Goal: Task Accomplishment & Management: Use online tool/utility

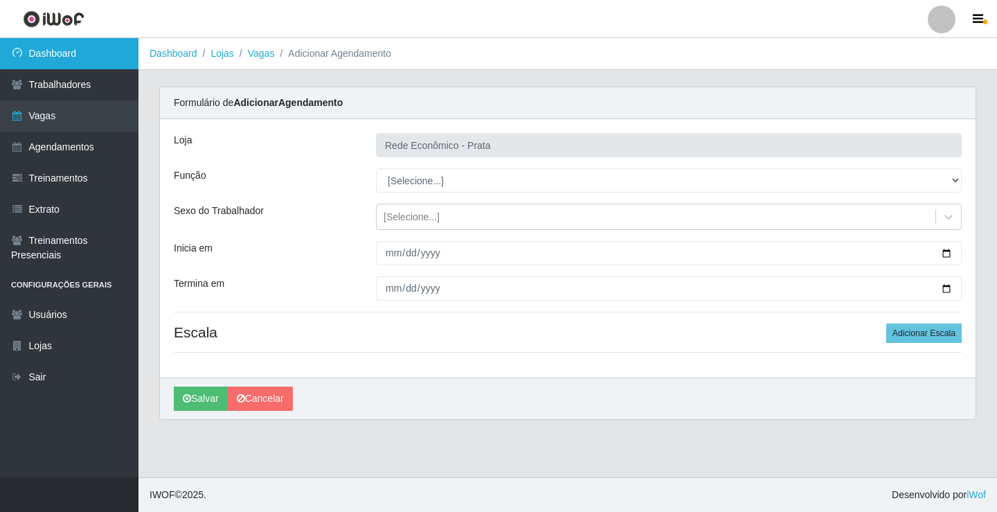
click at [127, 53] on link "Dashboard" at bounding box center [69, 53] width 138 height 31
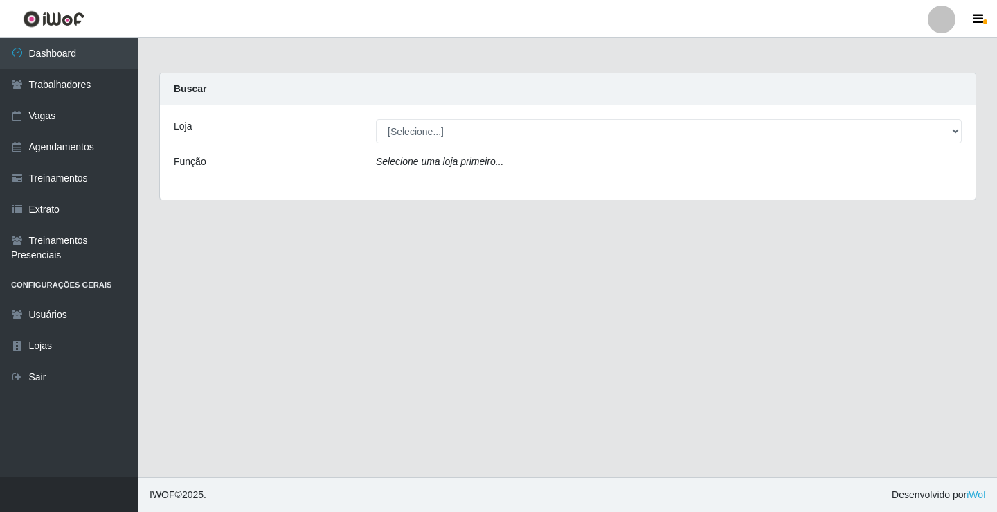
click at [453, 164] on icon "Selecione uma loja primeiro..." at bounding box center [439, 161] width 127 height 11
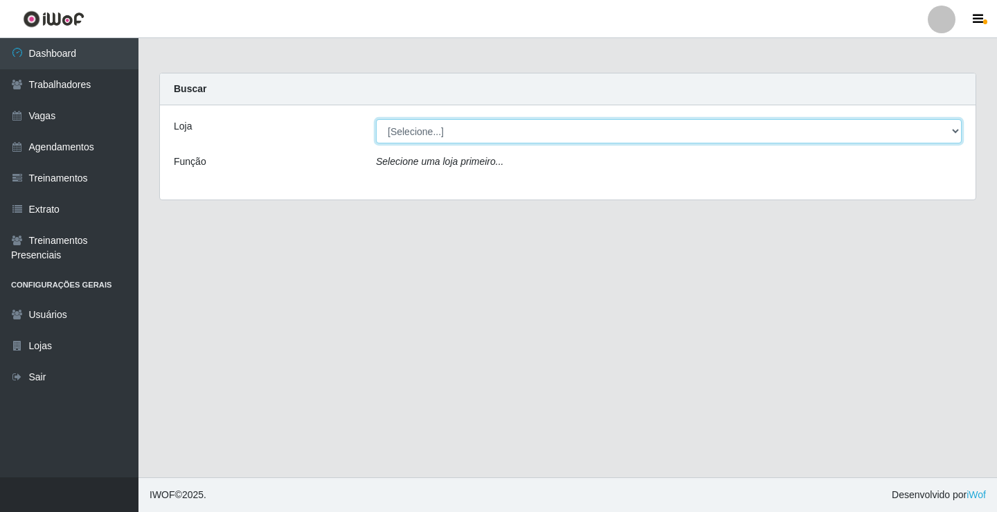
click at [440, 137] on select "[Selecione...] Rede Econômico - Prata" at bounding box center [669, 131] width 586 height 24
select select "192"
click at [376, 119] on select "[Selecione...] Rede Econômico - Prata" at bounding box center [669, 131] width 586 height 24
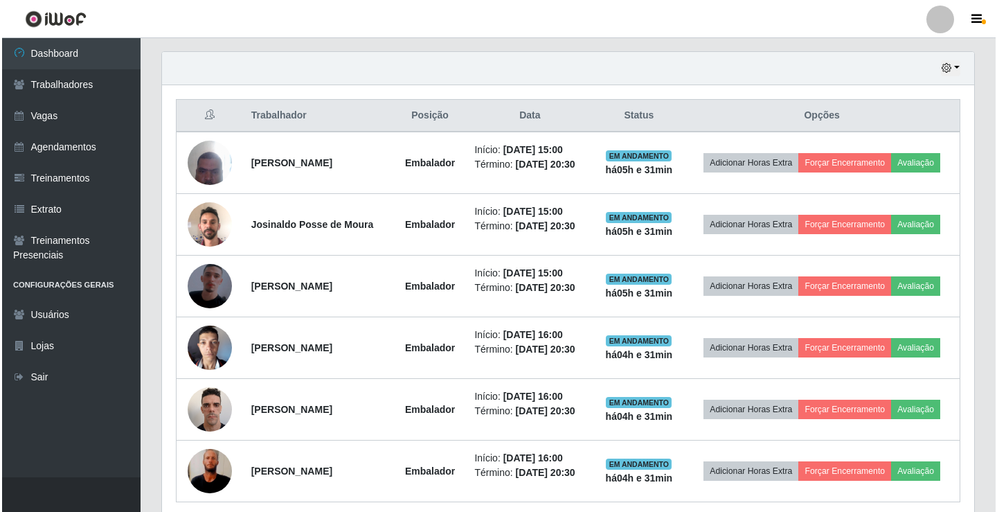
scroll to position [531, 0]
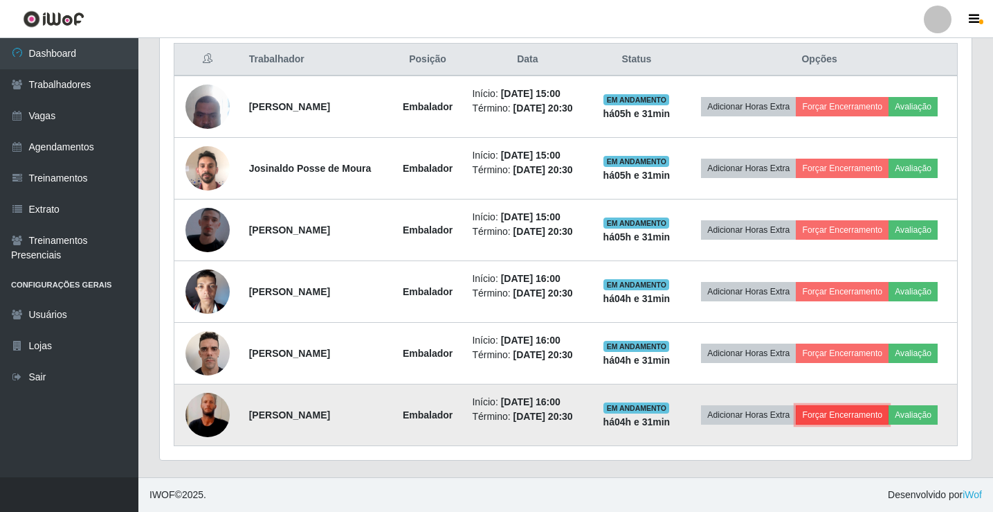
click at [857, 421] on button "Forçar Encerramento" at bounding box center [842, 414] width 93 height 19
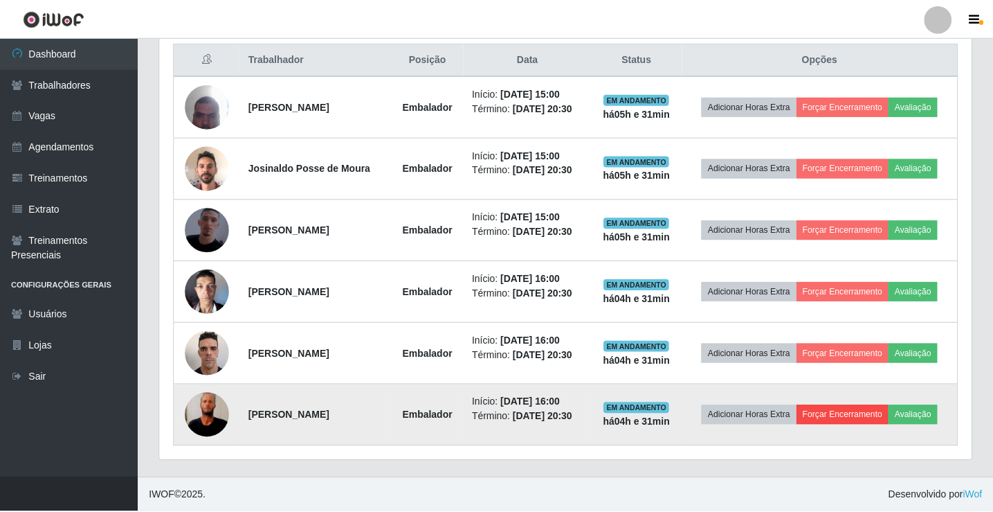
scroll to position [287, 805]
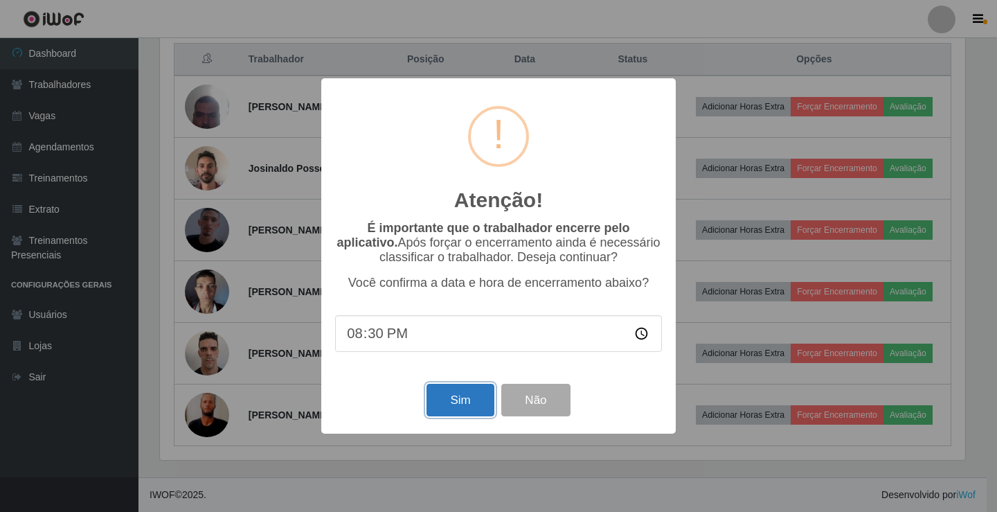
click at [467, 408] on button "Sim" at bounding box center [459, 399] width 67 height 33
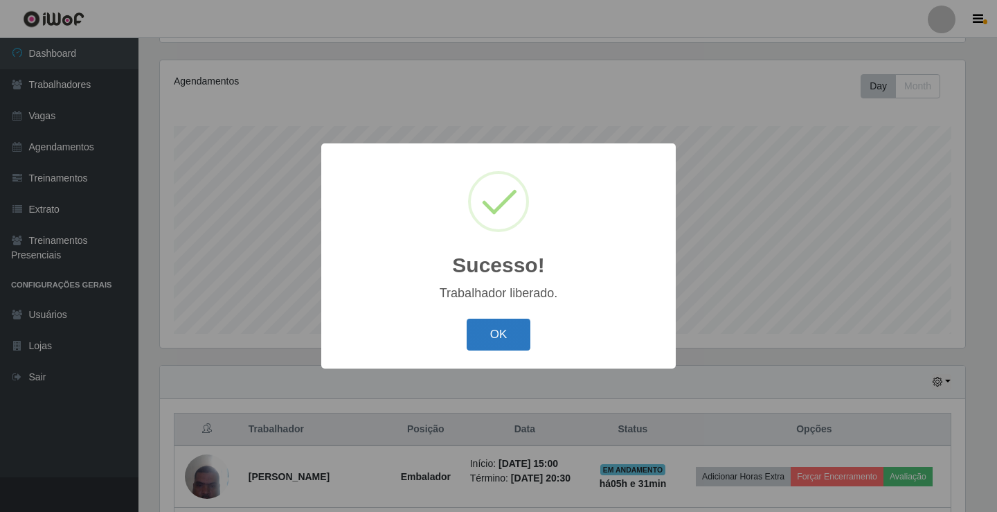
click at [511, 341] on button "OK" at bounding box center [499, 334] width 64 height 33
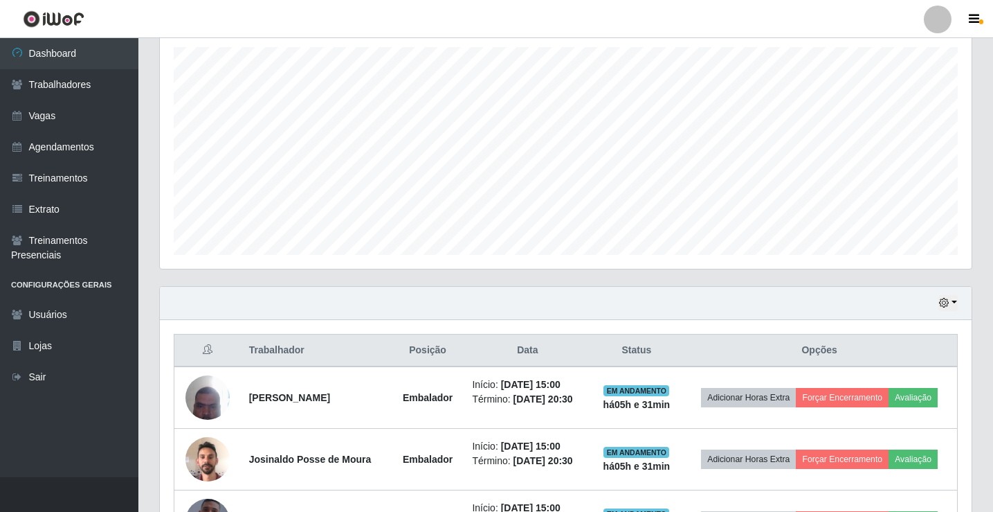
scroll to position [469, 0]
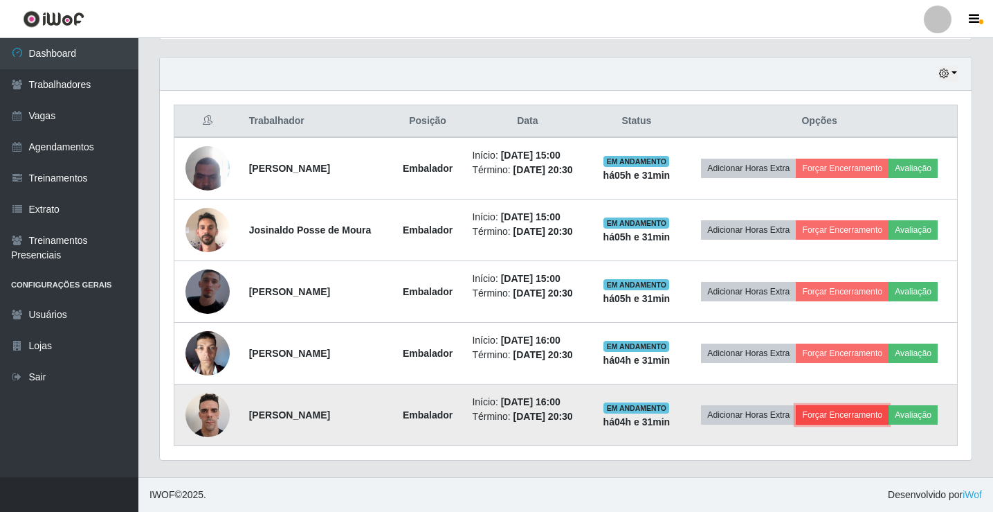
click at [843, 417] on button "Forçar Encerramento" at bounding box center [842, 414] width 93 height 19
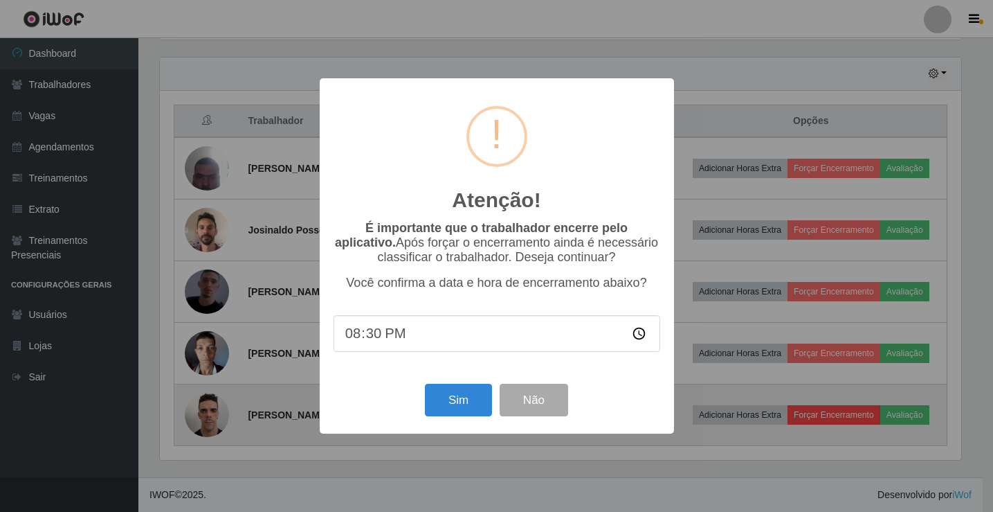
scroll to position [287, 805]
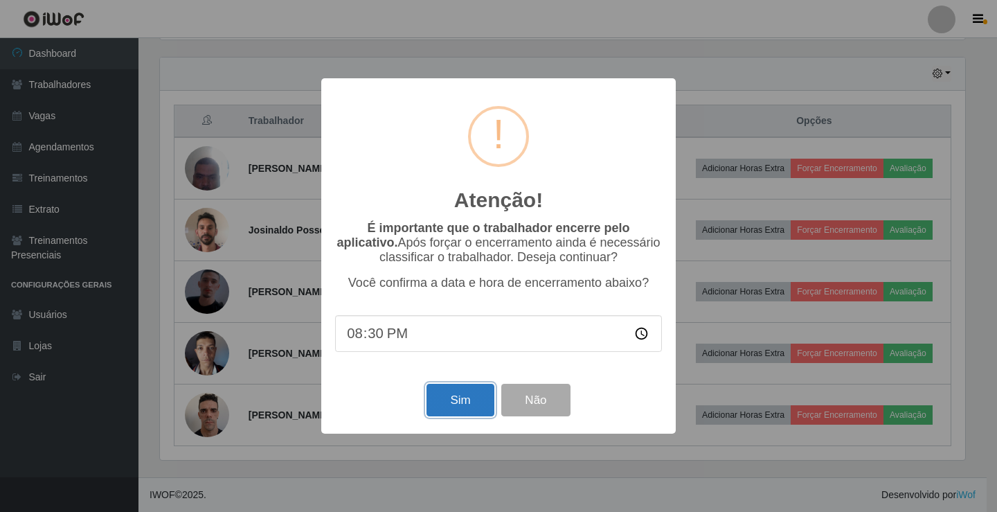
click at [474, 406] on button "Sim" at bounding box center [459, 399] width 67 height 33
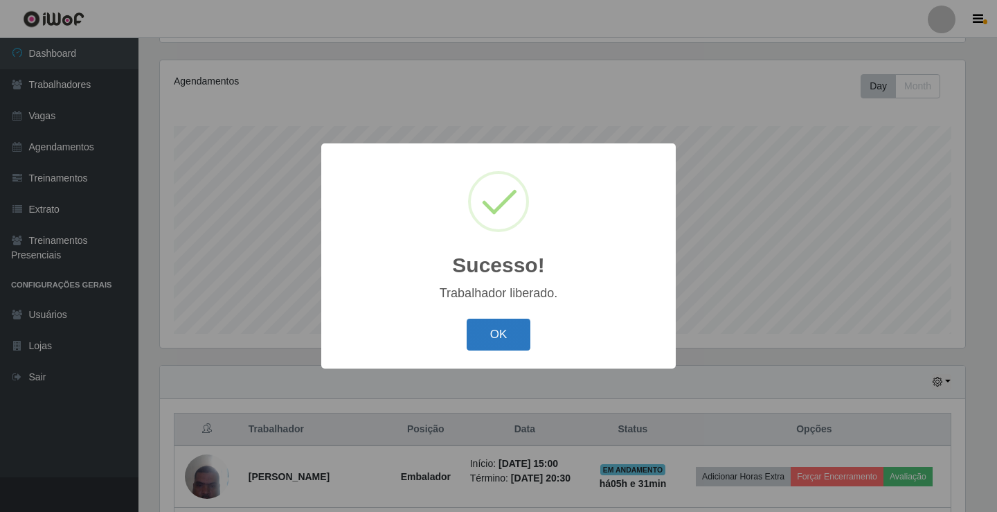
click at [503, 338] on button "OK" at bounding box center [499, 334] width 64 height 33
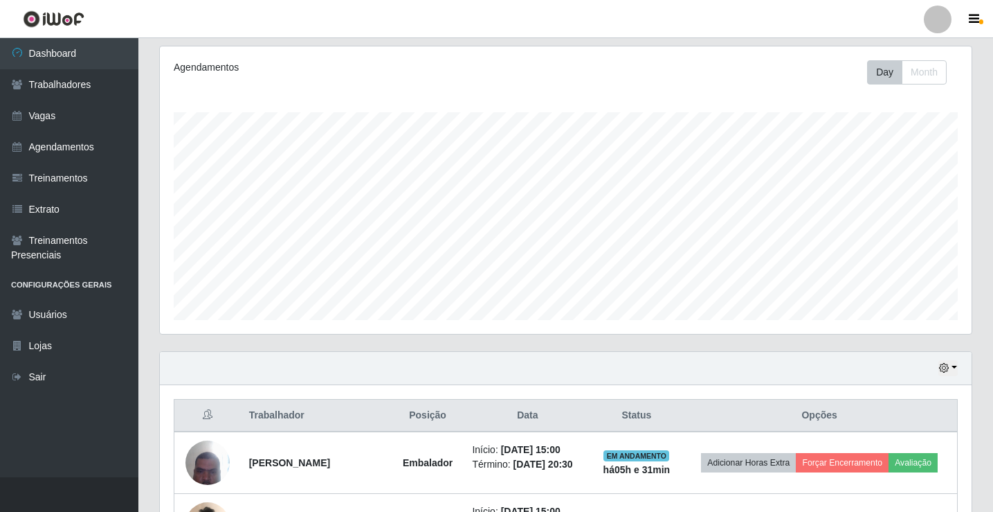
scroll to position [408, 0]
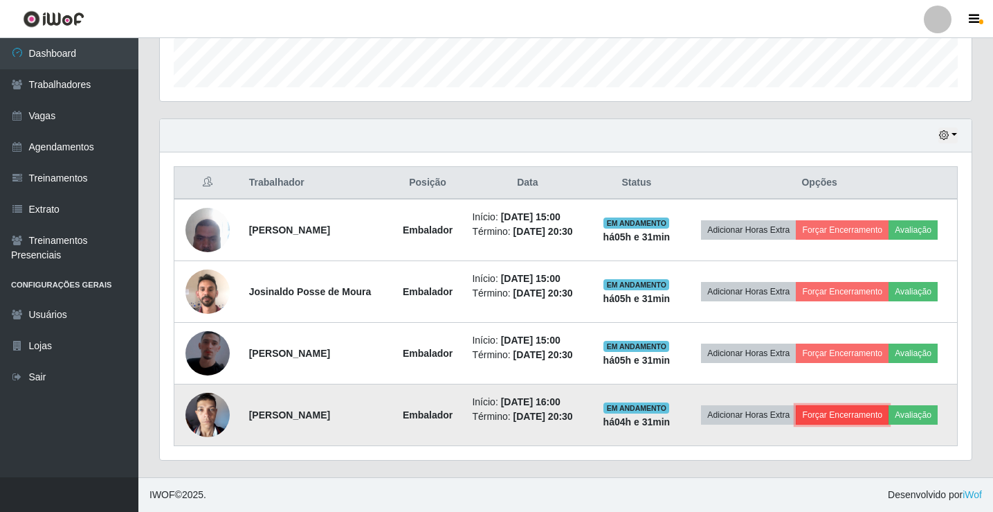
click at [853, 415] on button "Forçar Encerramento" at bounding box center [842, 414] width 93 height 19
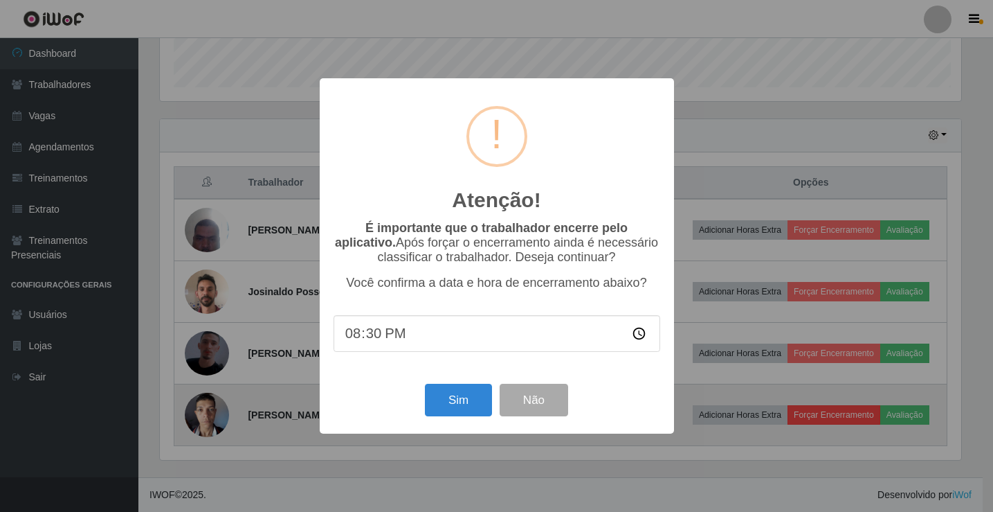
scroll to position [287, 805]
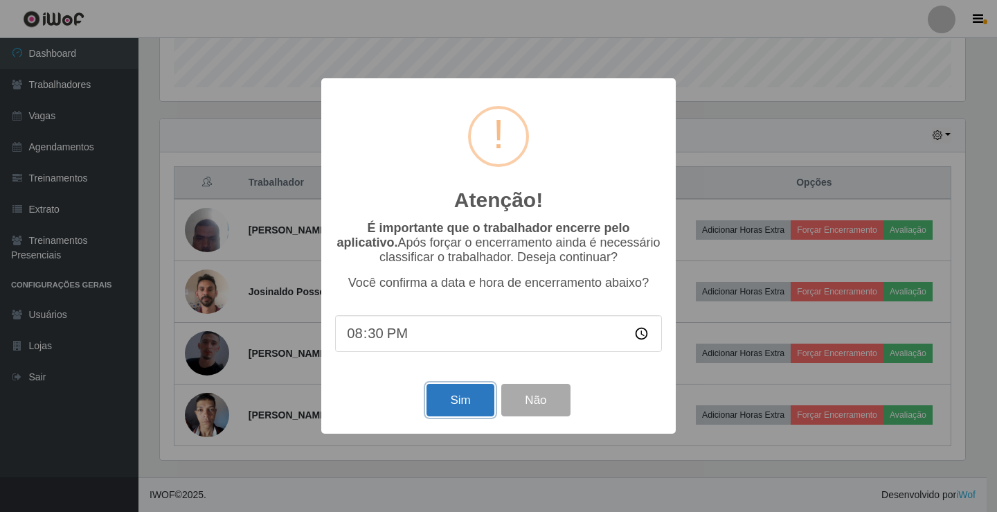
click at [435, 395] on button "Sim" at bounding box center [459, 399] width 67 height 33
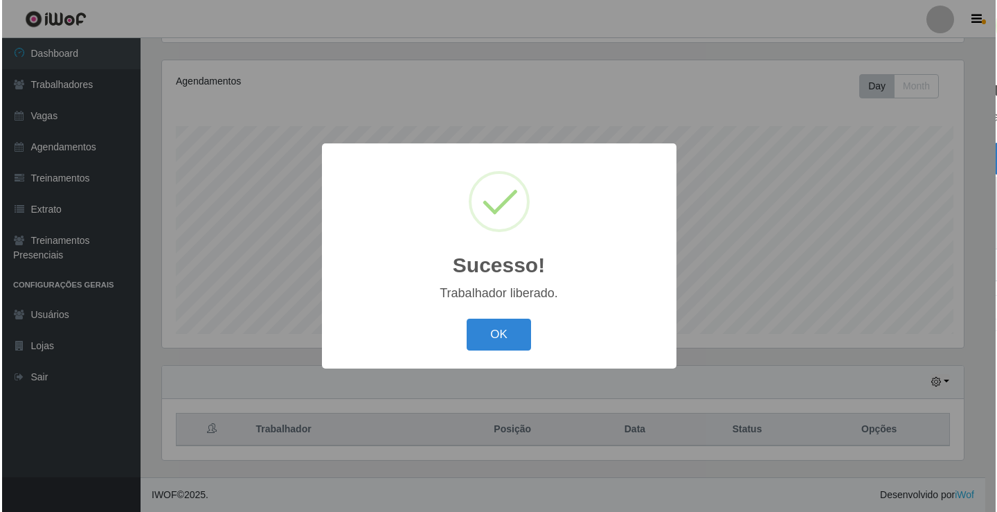
scroll to position [0, 0]
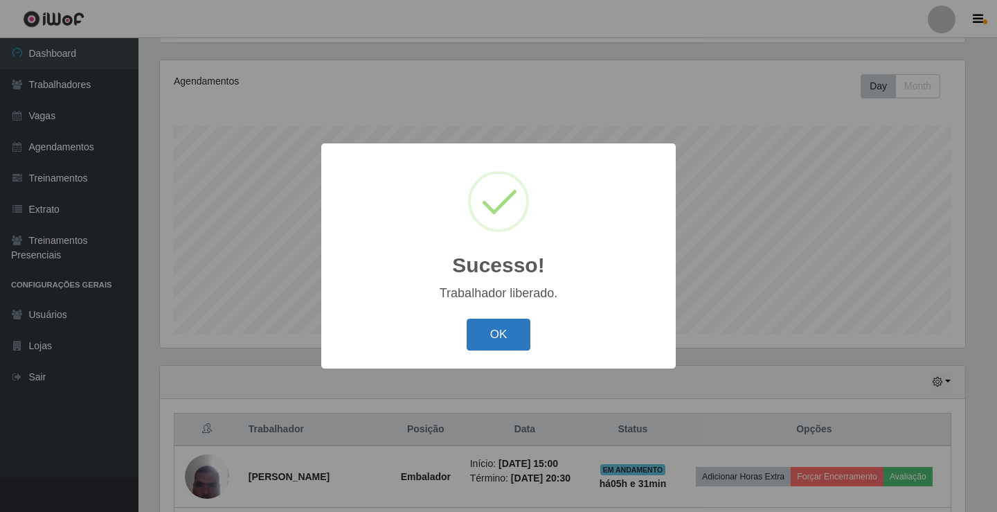
click at [498, 336] on button "OK" at bounding box center [499, 334] width 64 height 33
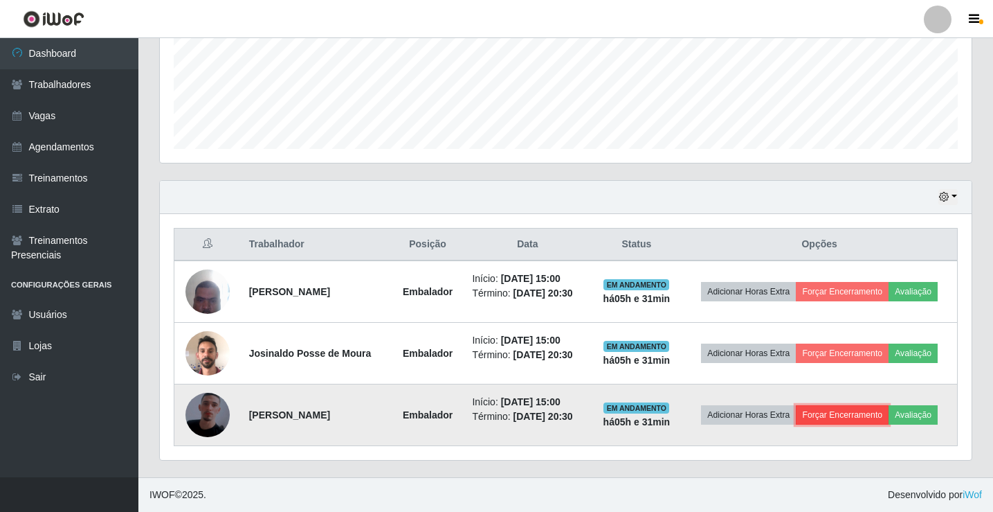
click at [857, 413] on button "Forçar Encerramento" at bounding box center [842, 414] width 93 height 19
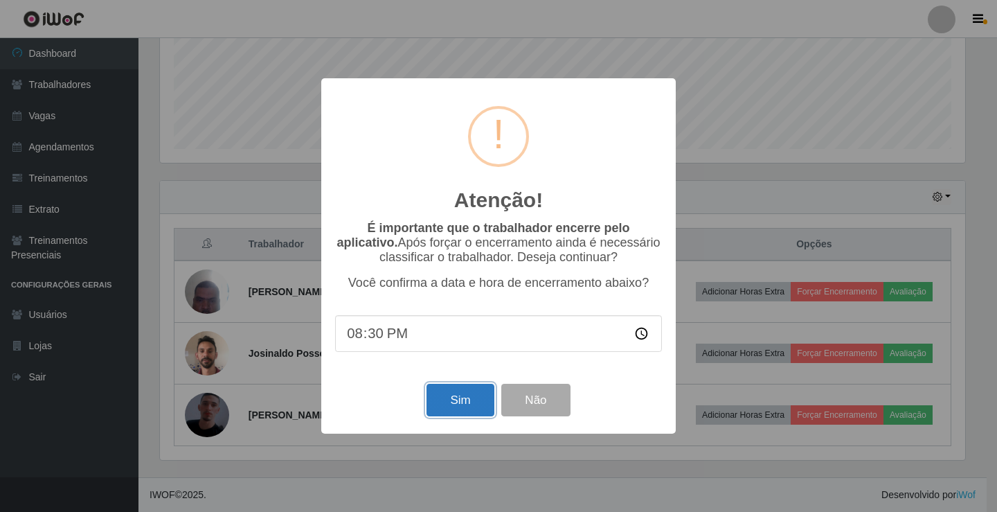
click at [473, 408] on button "Sim" at bounding box center [459, 399] width 67 height 33
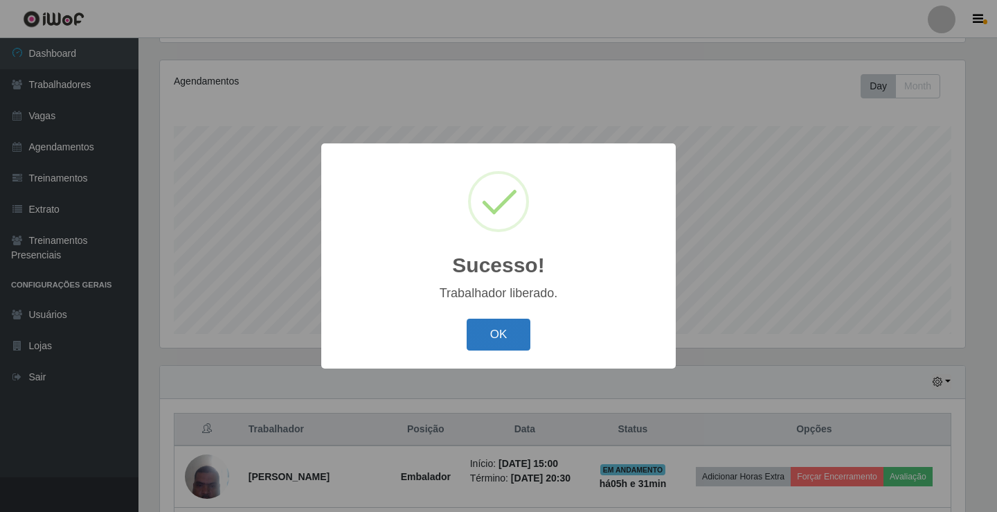
click at [496, 334] on button "OK" at bounding box center [499, 334] width 64 height 33
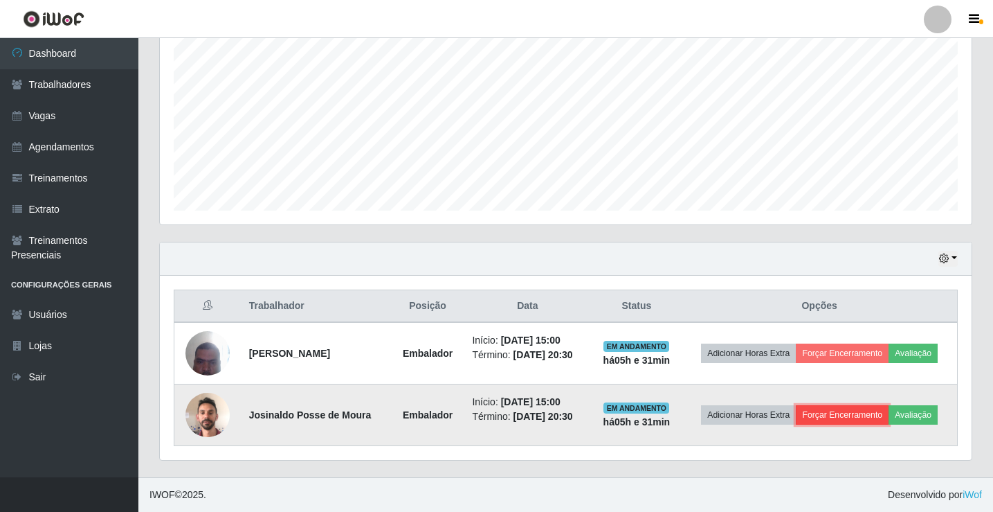
click at [875, 418] on button "Forçar Encerramento" at bounding box center [842, 414] width 93 height 19
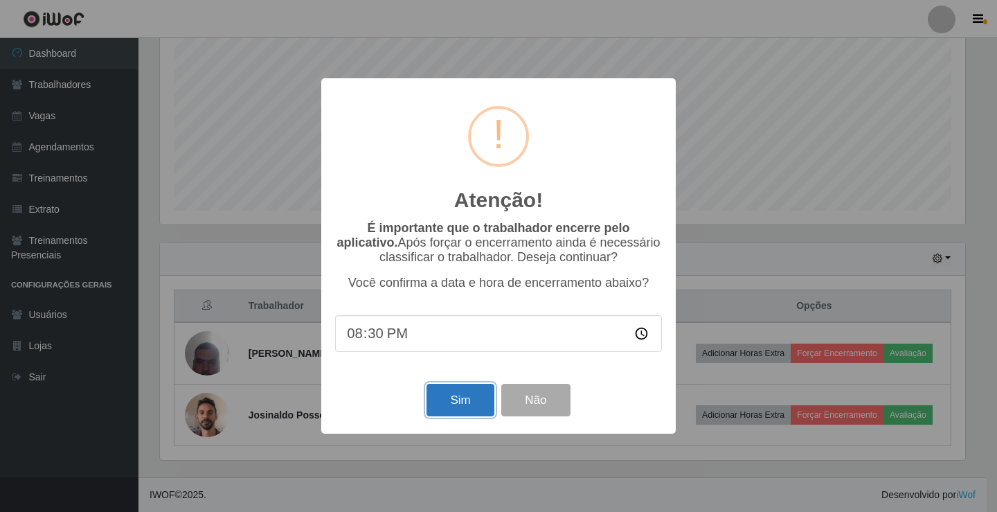
click at [487, 404] on button "Sim" at bounding box center [459, 399] width 67 height 33
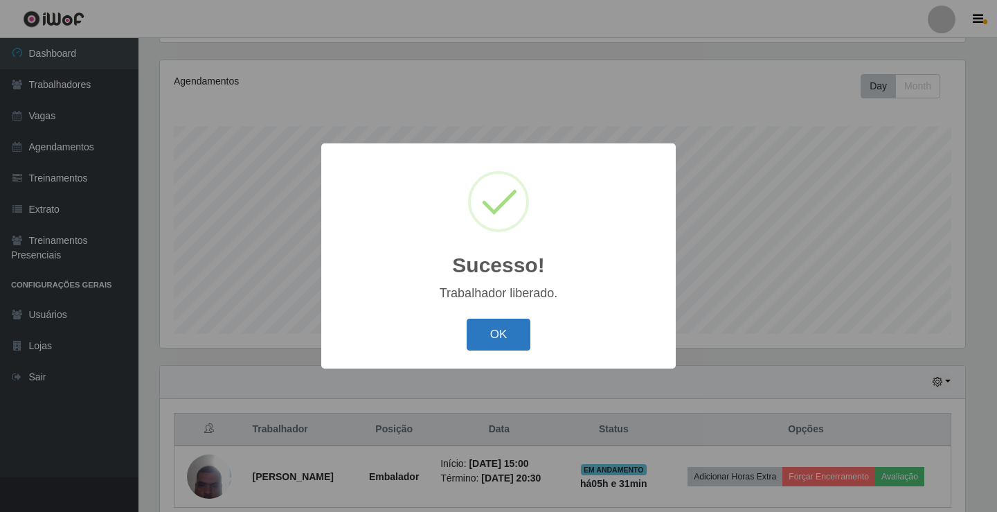
click at [520, 342] on button "OK" at bounding box center [499, 334] width 64 height 33
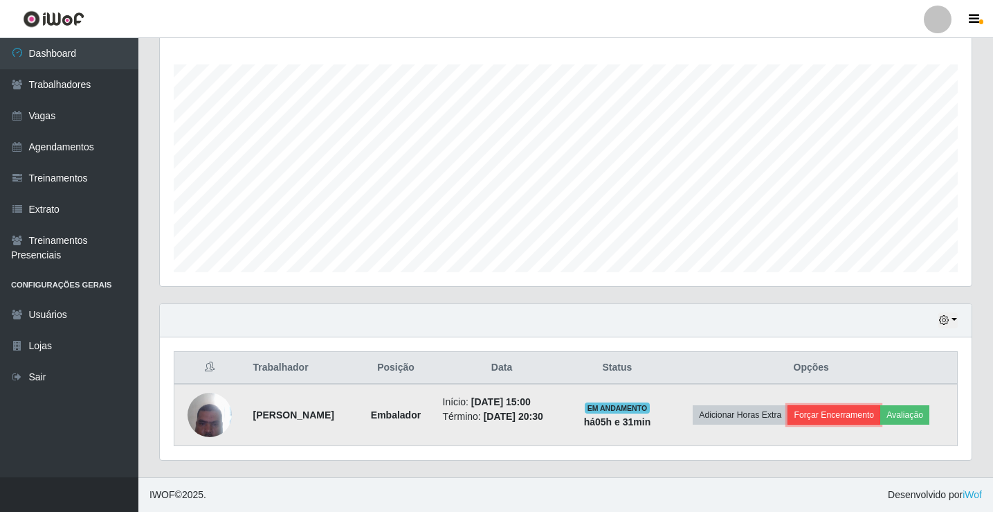
click at [848, 412] on button "Forçar Encerramento" at bounding box center [834, 414] width 93 height 19
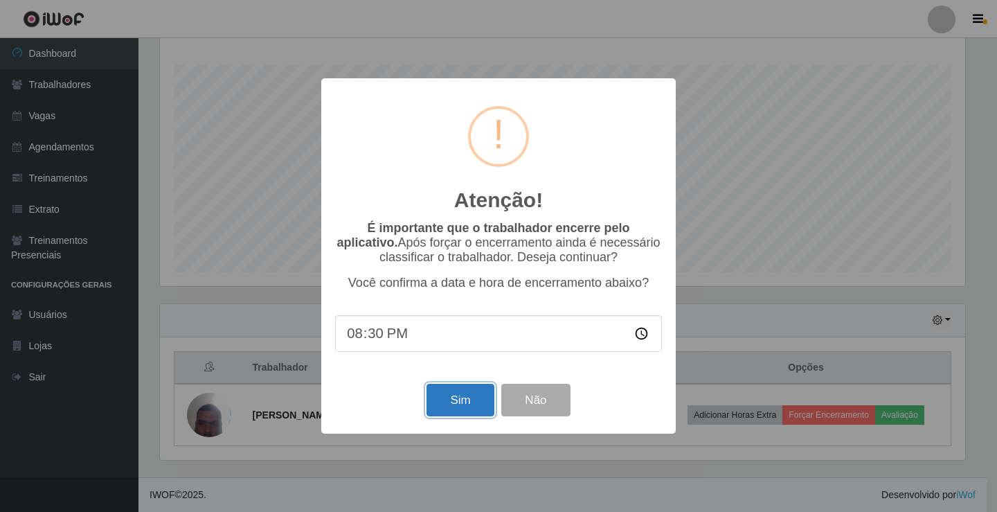
click at [457, 400] on button "Sim" at bounding box center [459, 399] width 67 height 33
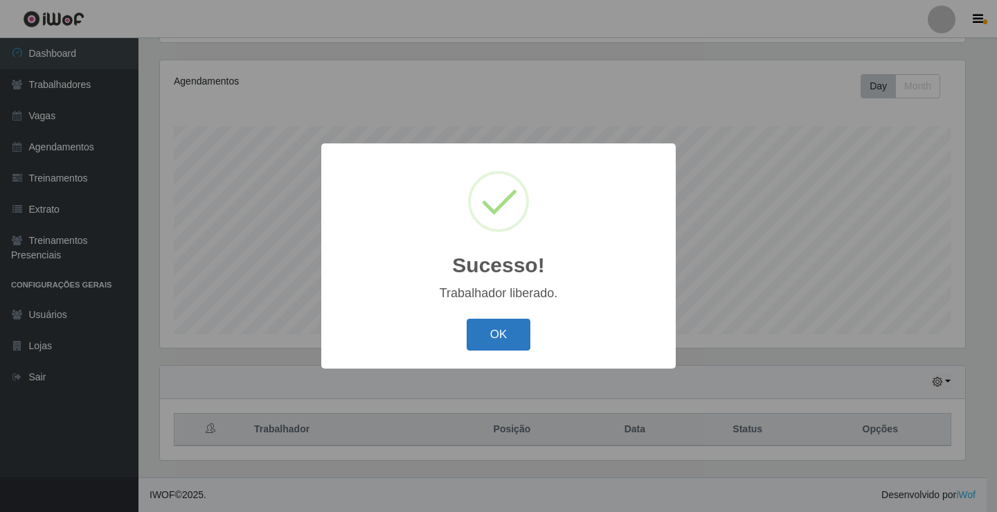
click at [495, 323] on button "OK" at bounding box center [499, 334] width 64 height 33
